Goal: Complete application form

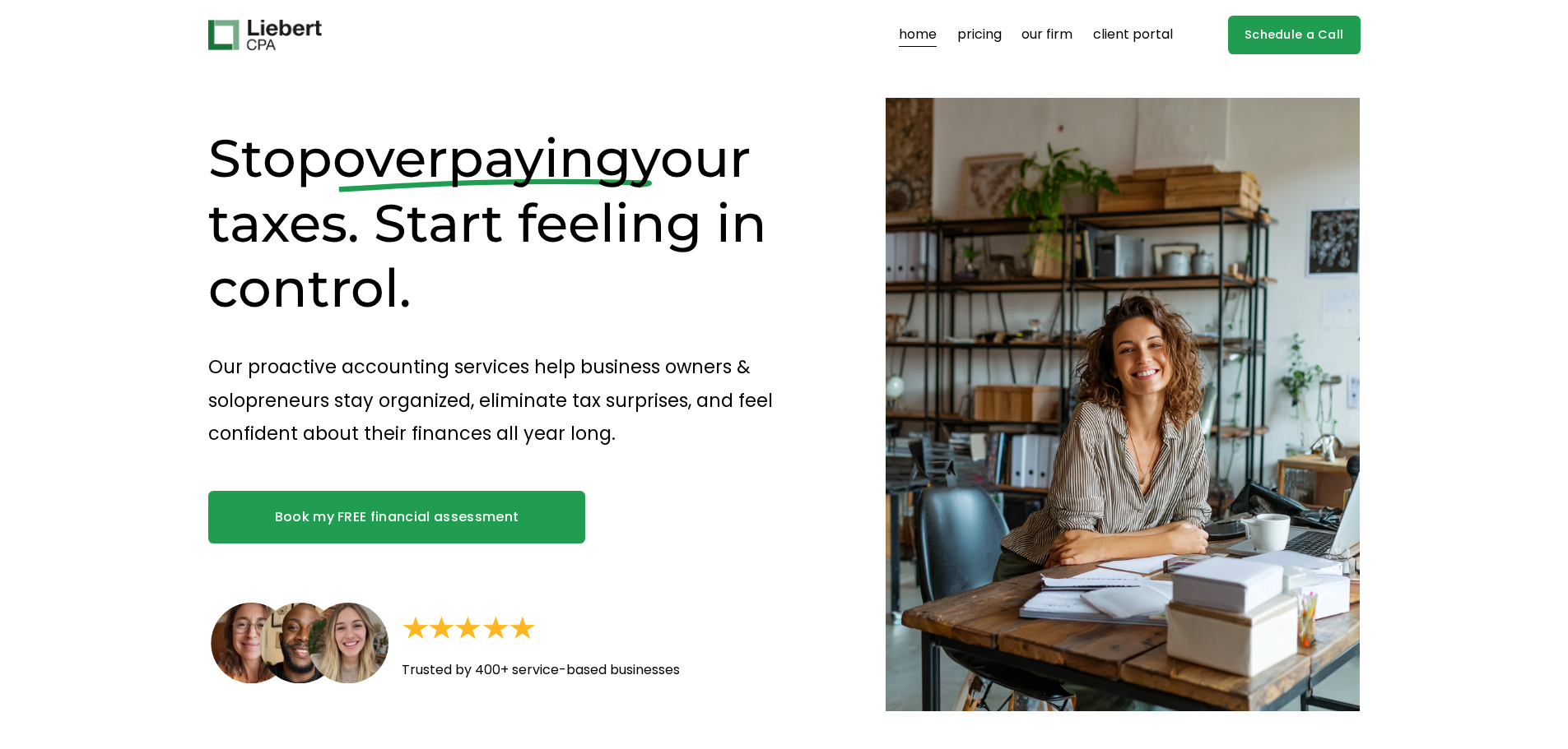
click at [983, 34] on link "pricing" at bounding box center [979, 35] width 45 height 26
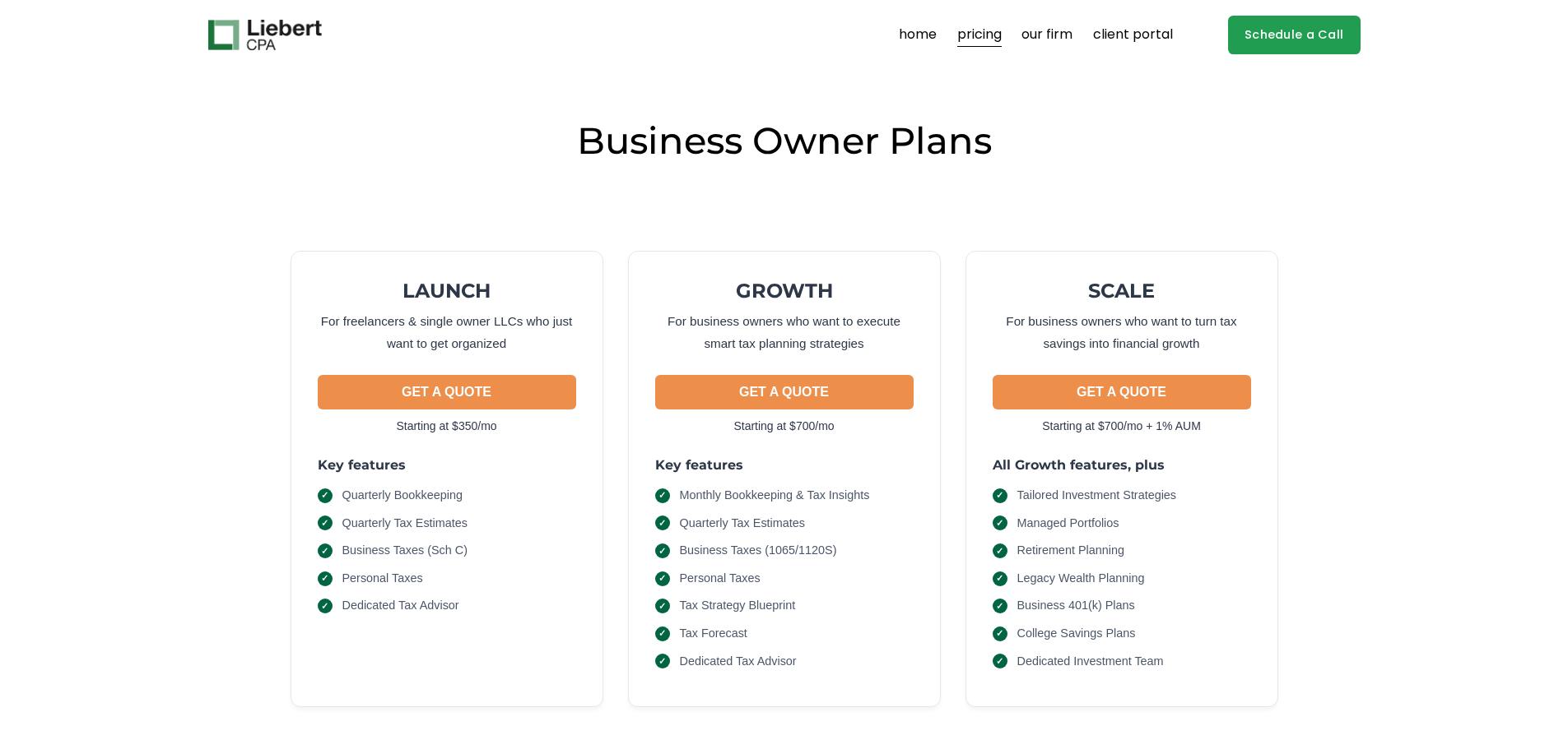
click at [1040, 32] on link "our firm" at bounding box center [1047, 35] width 51 height 26
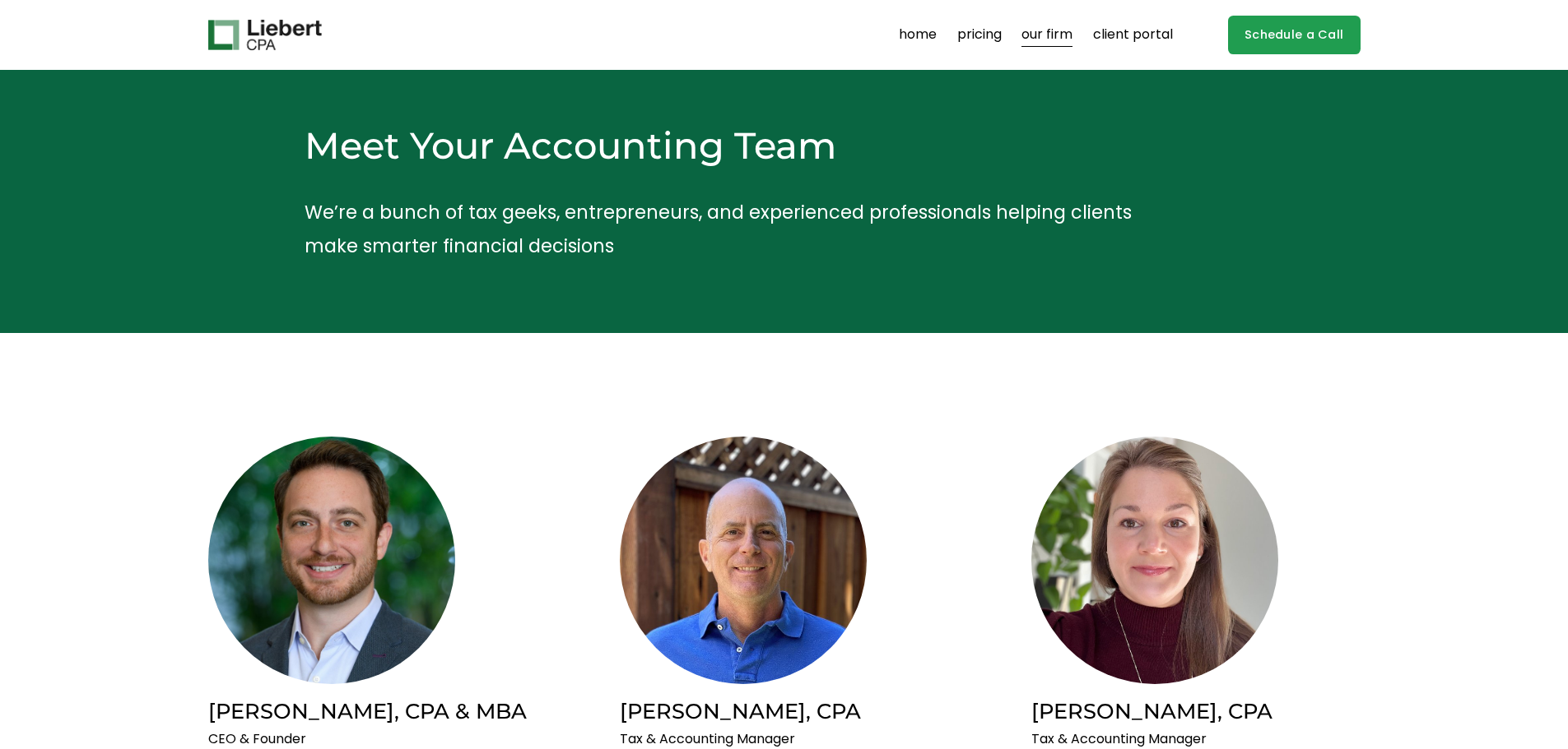
click at [1296, 37] on link "Schedule a Call" at bounding box center [1294, 34] width 133 height 39
click at [1291, 30] on link "Schedule a Call" at bounding box center [1294, 34] width 133 height 39
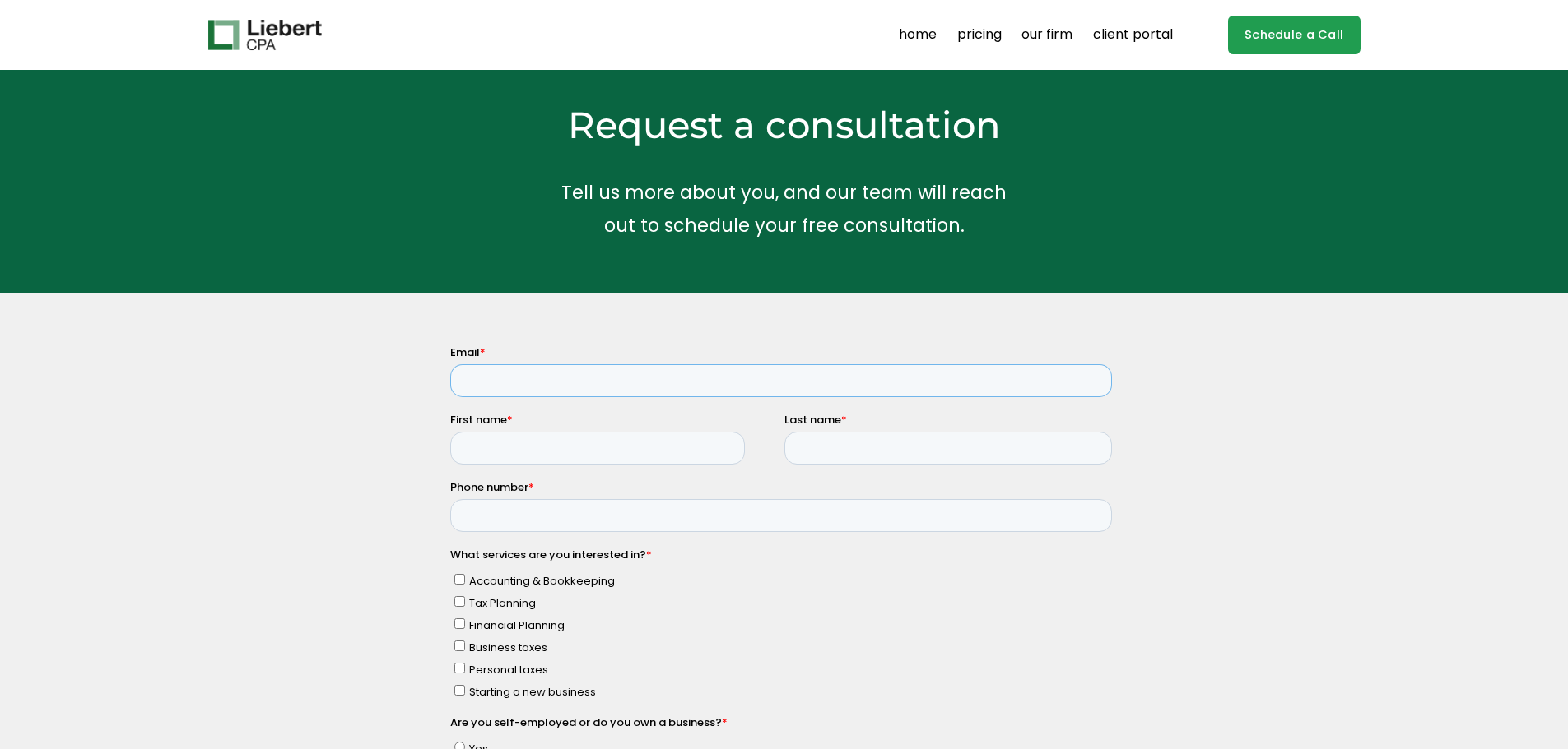
click at [536, 376] on input "Email *" at bounding box center [780, 379] width 661 height 33
type input "tylernoelt@gmail.com"
click at [558, 460] on input "First name *" at bounding box center [597, 447] width 294 height 33
type input "Tyler"
type input "Tubbergen"
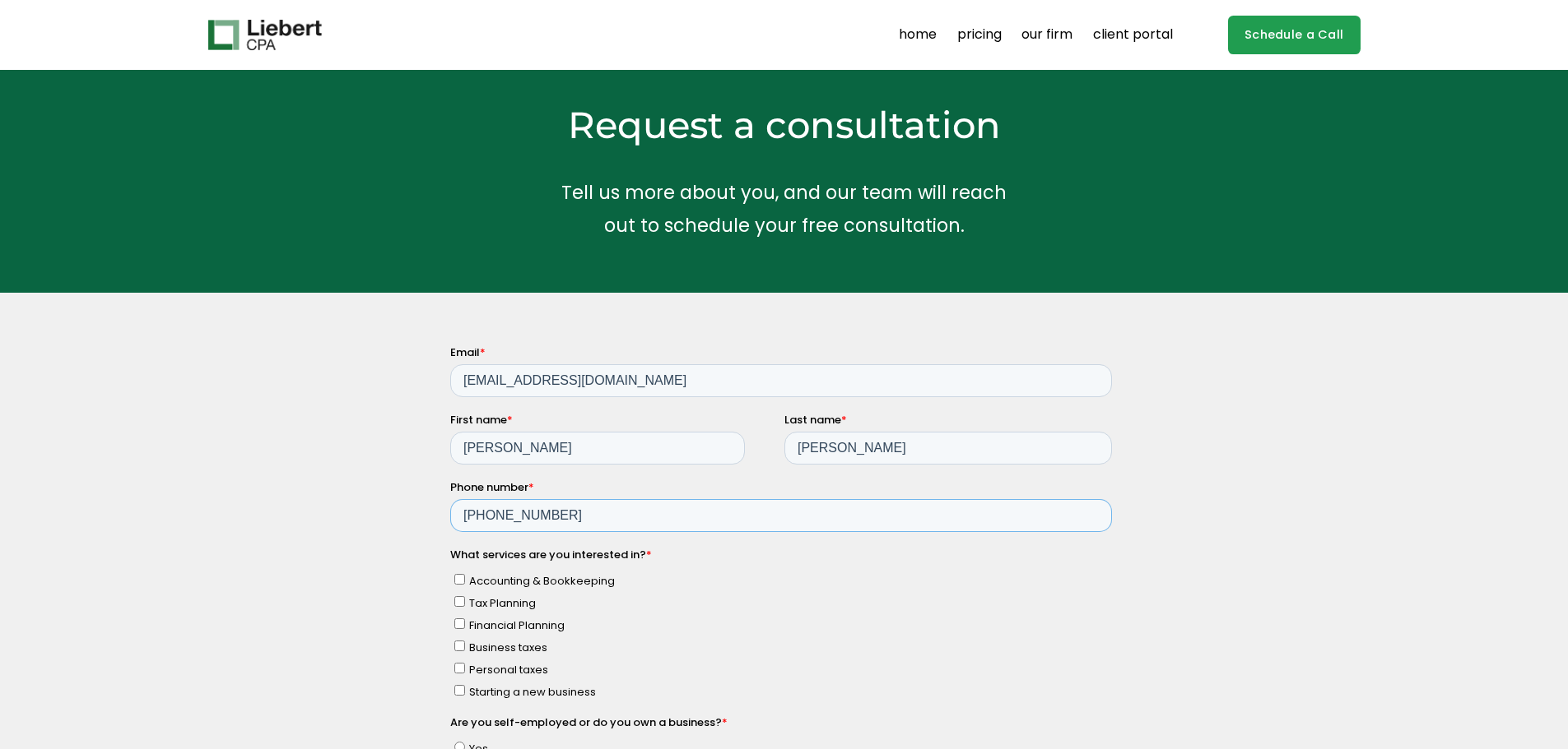
type input "503-421-0385"
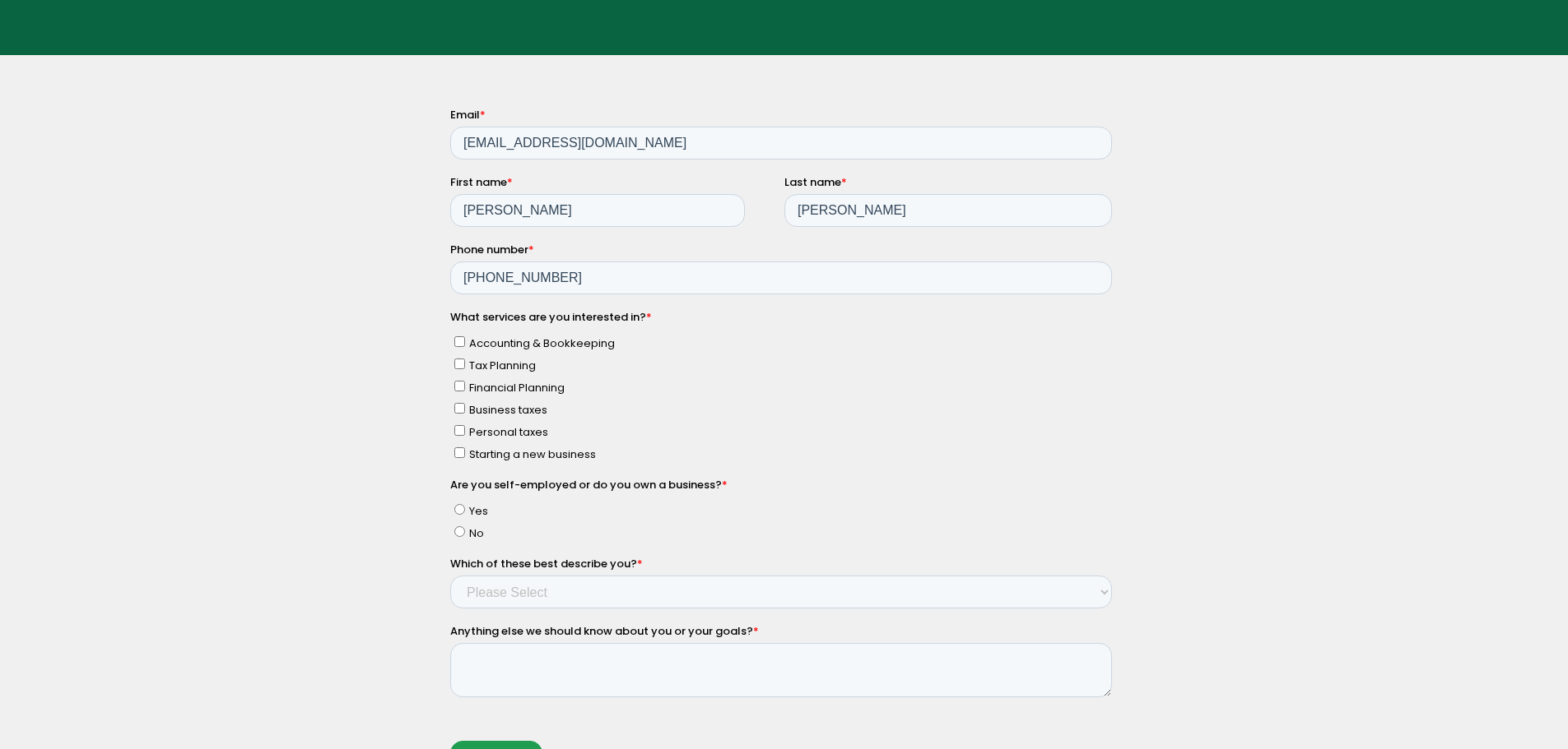
scroll to position [247, 0]
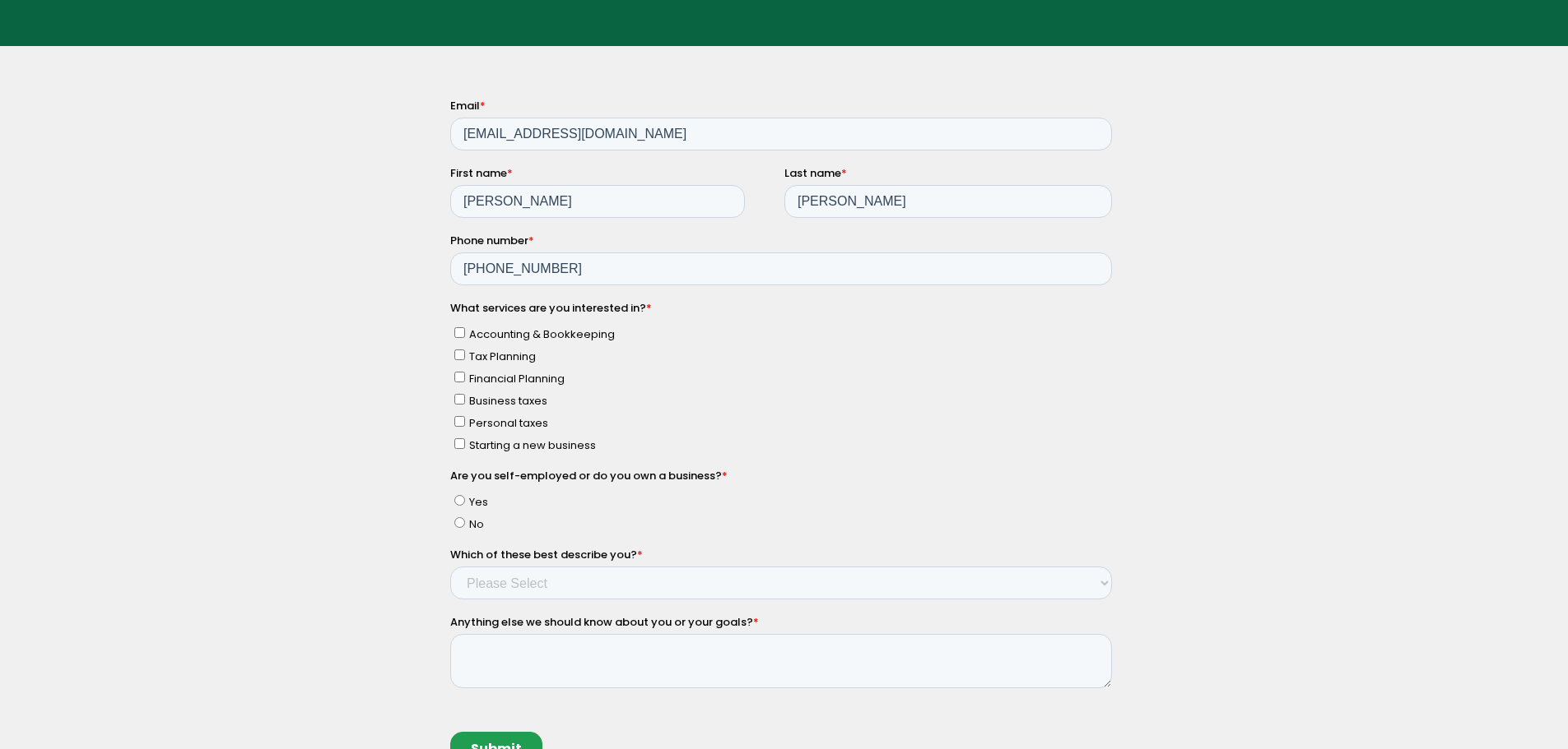
drag, startPoint x: 460, startPoint y: 422, endPoint x: 469, endPoint y: 420, distance: 9.2
click at [459, 422] on input "Personal taxes" at bounding box center [459, 421] width 11 height 11
checkbox input "true"
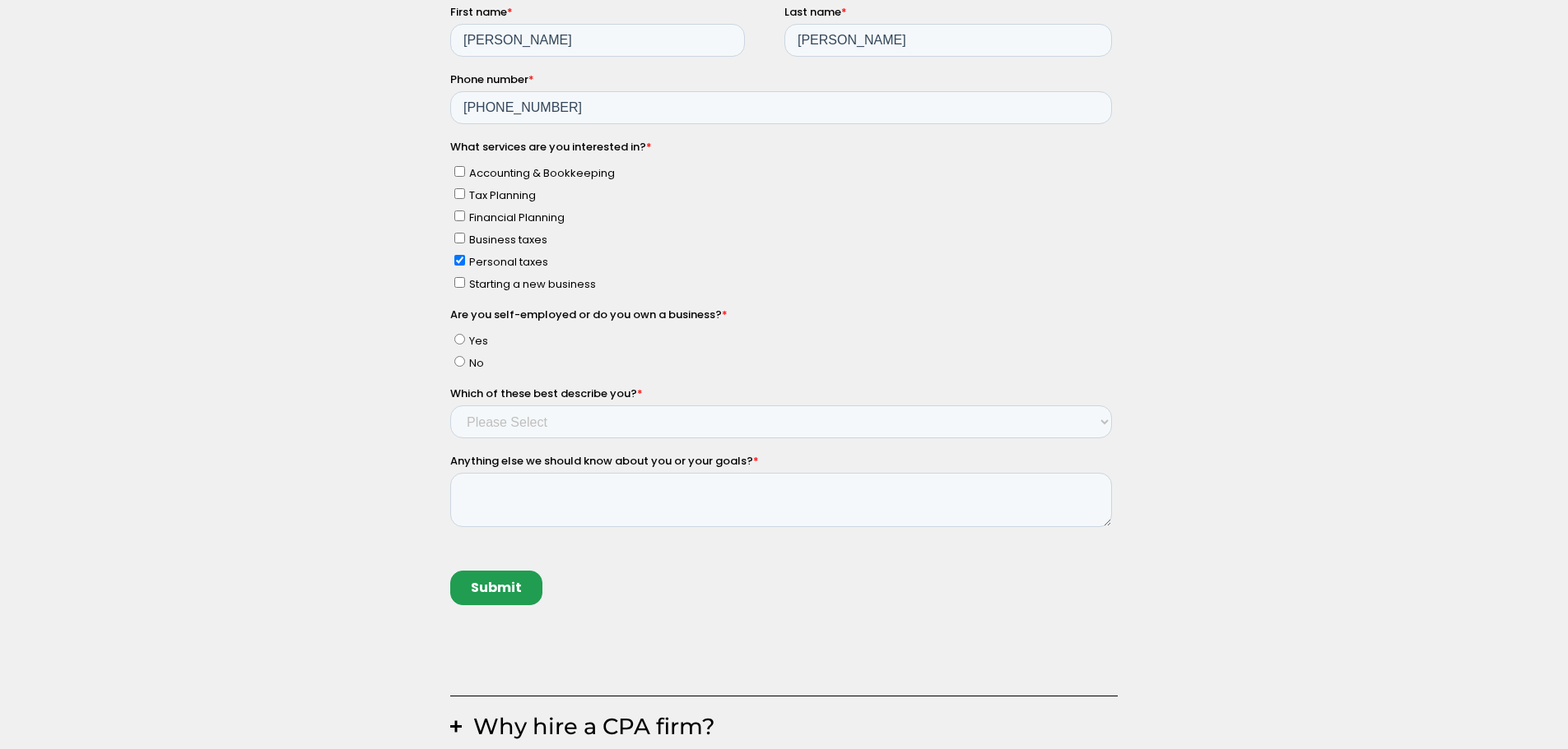
scroll to position [411, 0]
click at [455, 360] on input "No" at bounding box center [459, 358] width 11 height 11
radio input "true"
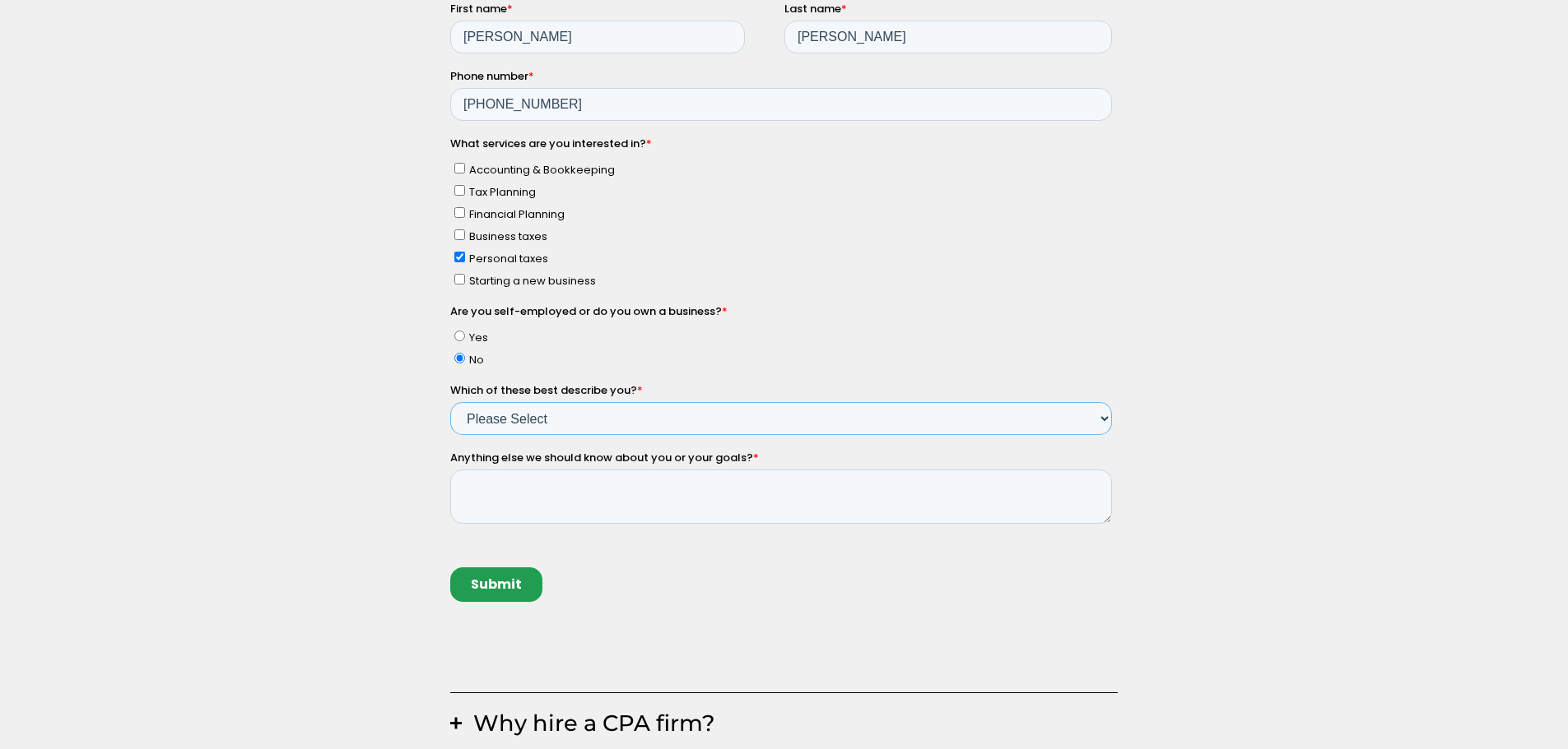
click at [560, 420] on select "Please Select Income < $100k Income between $100k-$250k Income between $250k-$5…" at bounding box center [780, 418] width 661 height 33
select select "Income between $100k-$350k"
click at [450, 435] on select "Please Select Income < $100k Income between $100k-$250k Income between $250k-$5…" at bounding box center [780, 418] width 661 height 33
click at [489, 585] on input "Submit" at bounding box center [495, 585] width 92 height 35
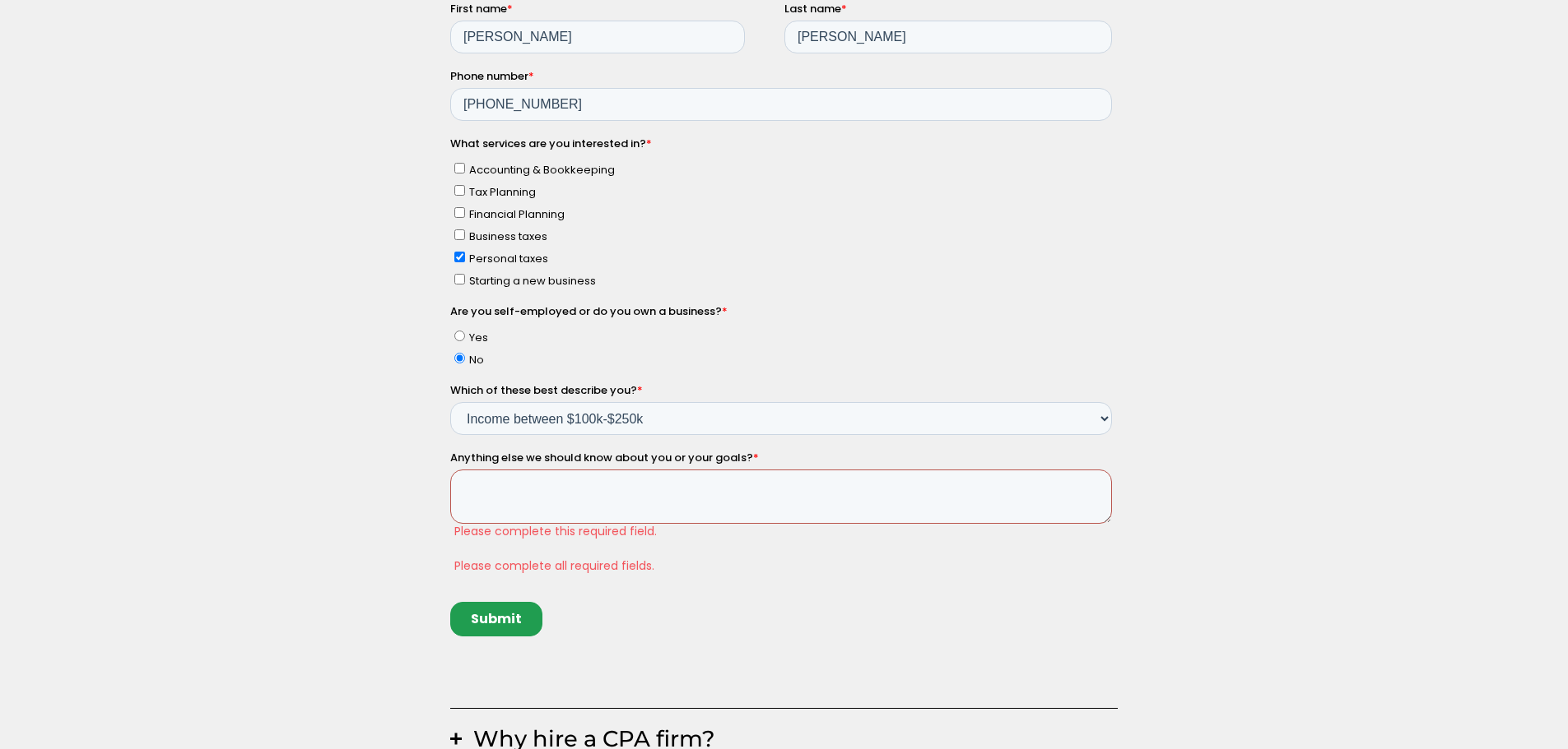
click at [520, 485] on textarea "Anything else we should know about you or your goals? *" at bounding box center [780, 497] width 661 height 55
type textarea "Nope"
click at [471, 590] on input "Submit" at bounding box center [495, 585] width 92 height 35
